Goal: Find specific page/section: Find specific page/section

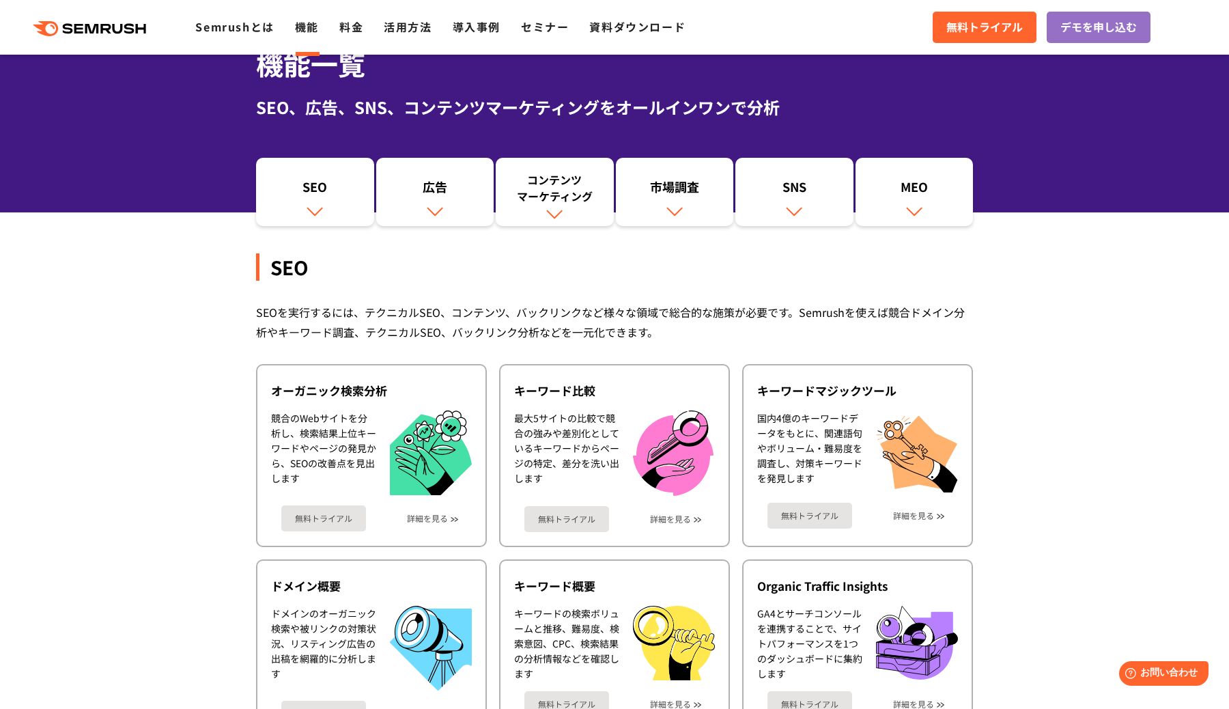
scroll to position [82, 0]
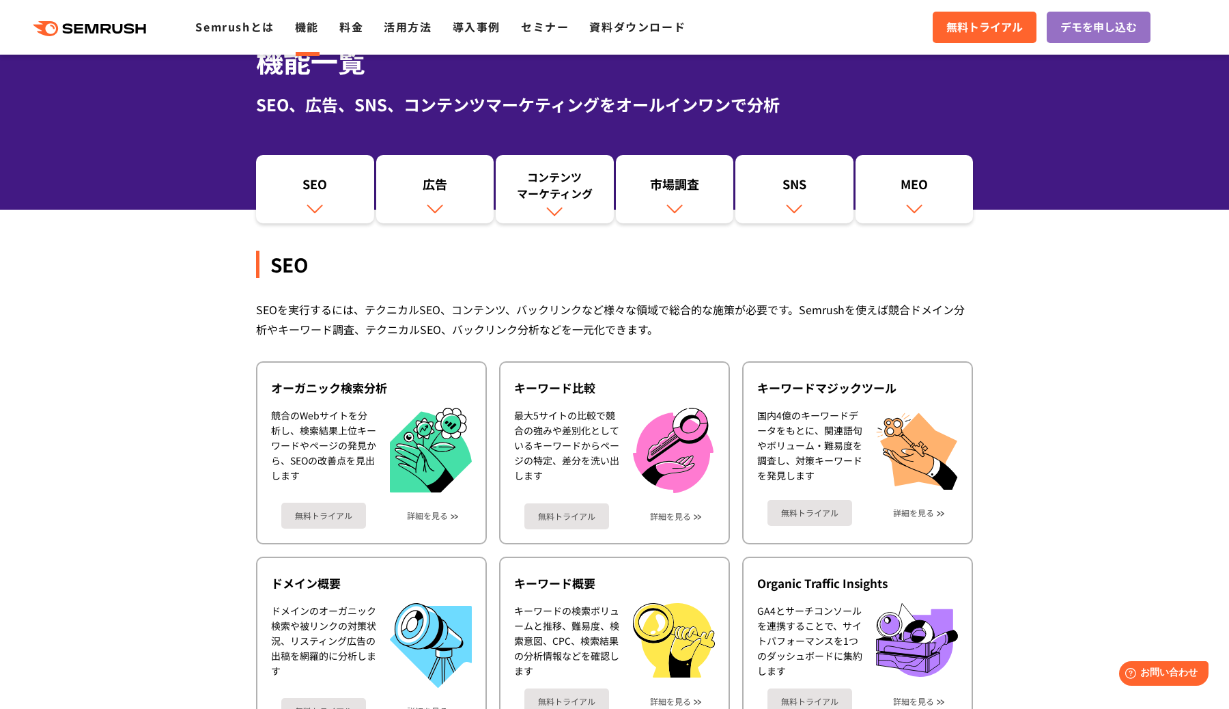
click at [679, 231] on div "SEO SEOを実行するには、テクニカルSEO、コンテンツ、バックリンクなど様々な領域で総合的な施策が必要です。Semrushを使えば競合ドメイン分析やキーワ…" at bounding box center [614, 690] width 717 height 934
click at [679, 157] on link "市場調査" at bounding box center [675, 189] width 118 height 68
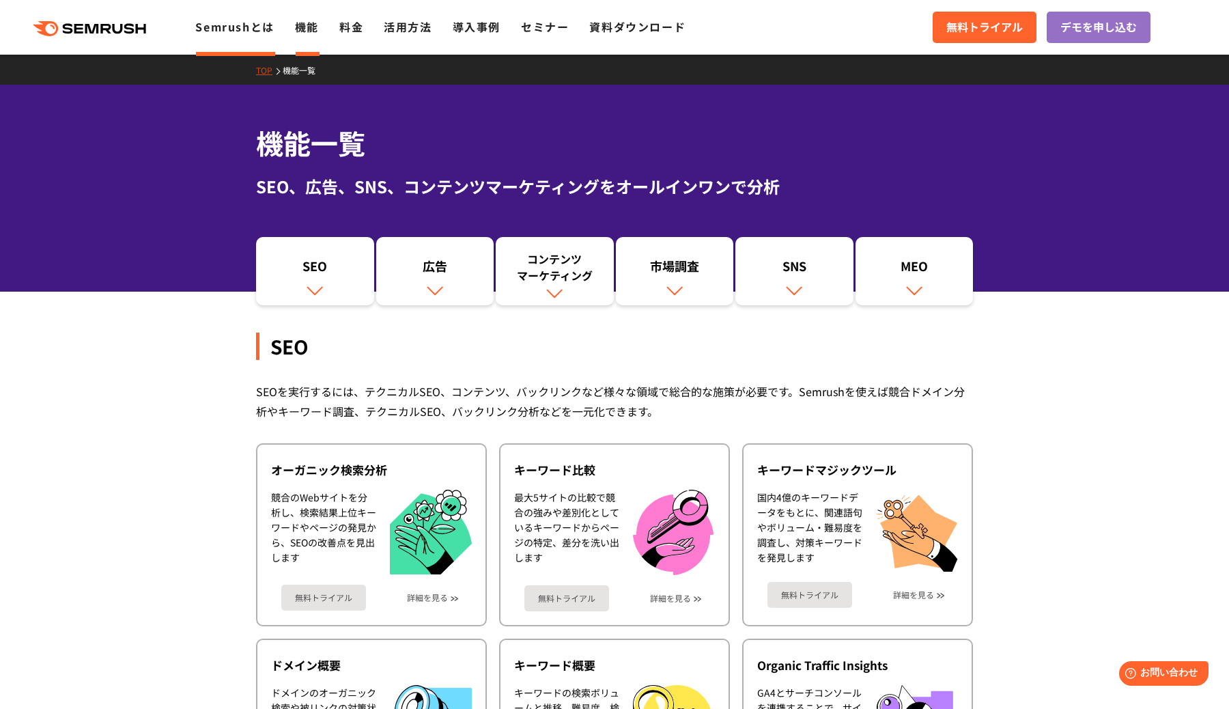
click at [250, 23] on link "Semrushとは" at bounding box center [234, 26] width 79 height 16
click at [224, 33] on link "Semrushとは" at bounding box center [234, 26] width 79 height 16
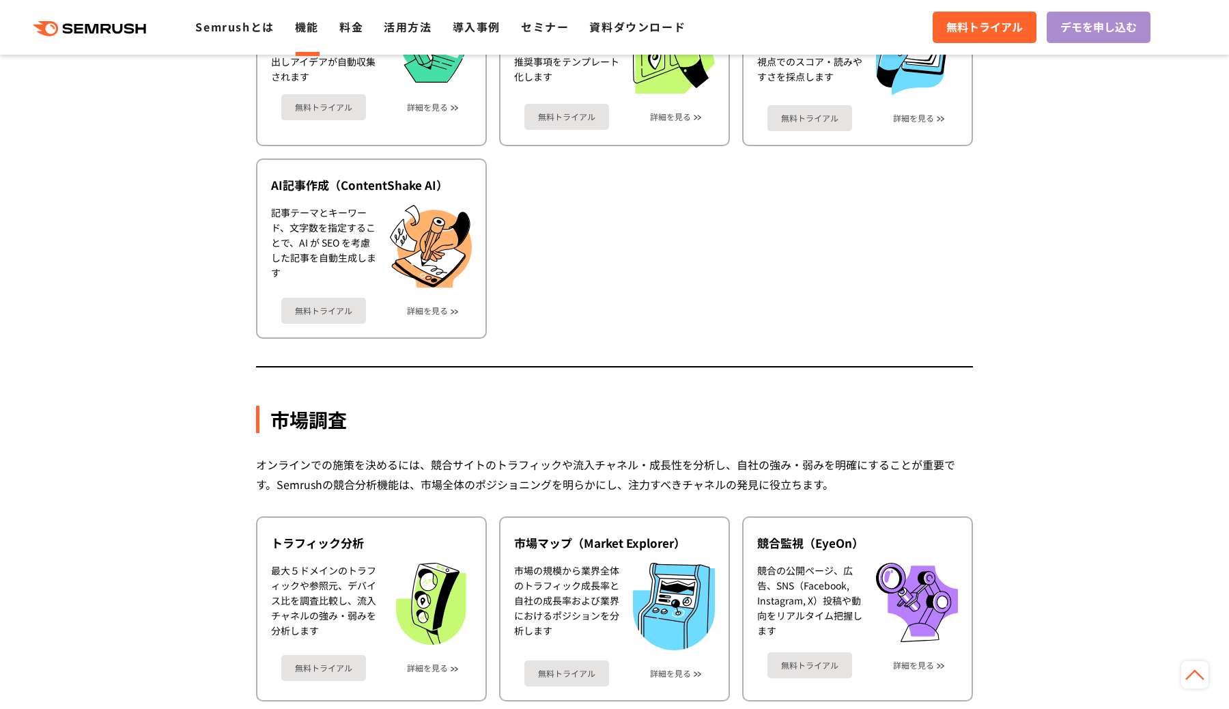
scroll to position [2162, 0]
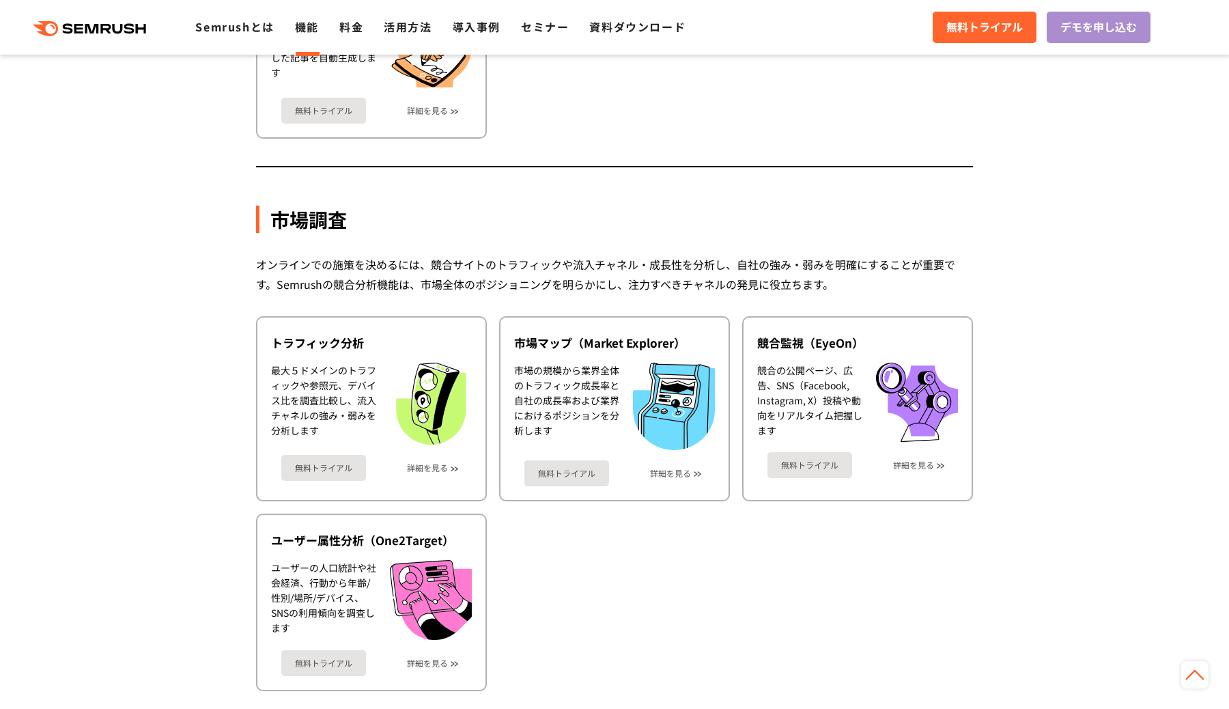
click at [1066, 18] on link "デモを申し込む" at bounding box center [1099, 27] width 104 height 31
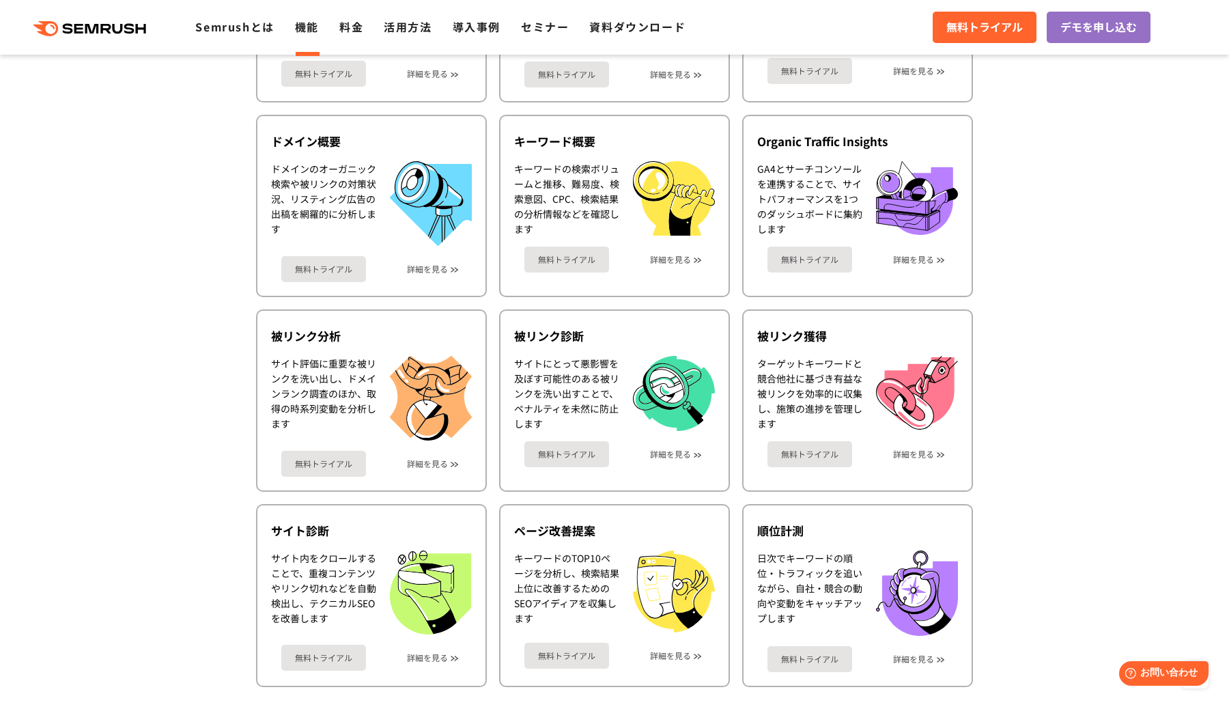
scroll to position [596, 0]
